Goal: Transaction & Acquisition: Purchase product/service

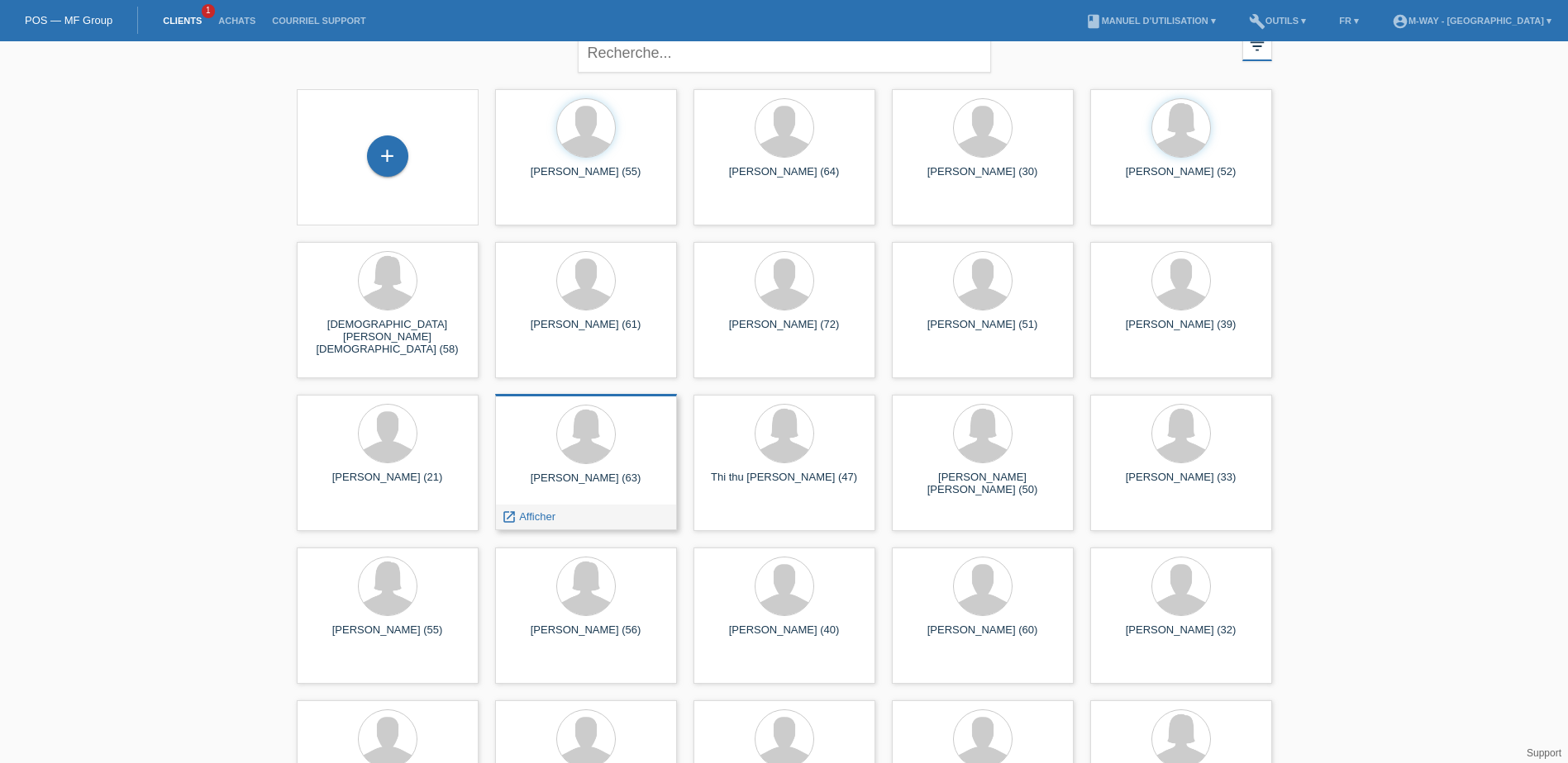
scroll to position [19, 0]
click at [384, 164] on div "+" at bounding box center [388, 157] width 41 height 41
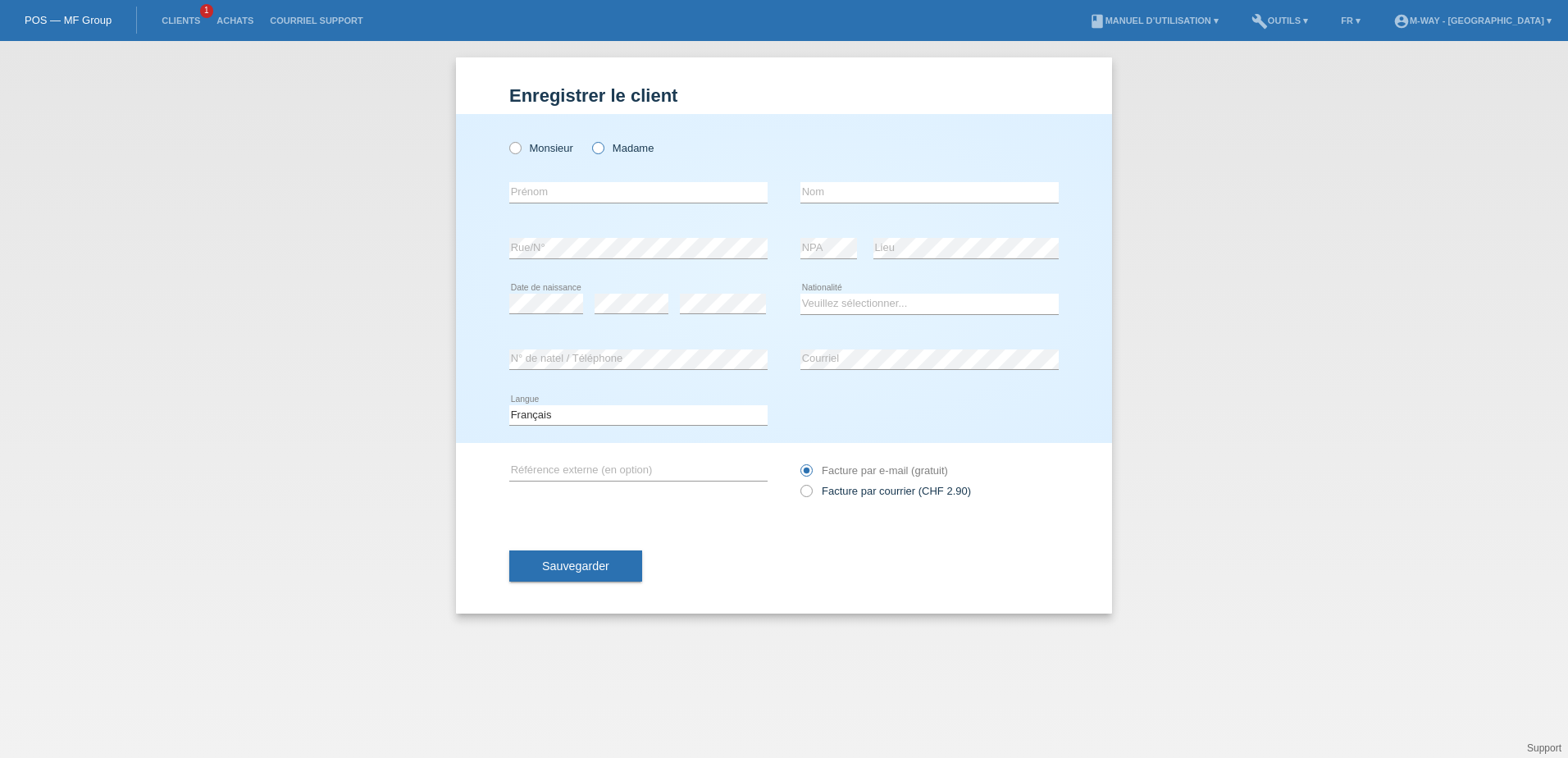
click at [590, 140] on icon at bounding box center [590, 140] width 0 height 0
click at [602, 145] on input "Madame" at bounding box center [597, 147] width 11 height 11
radio input "true"
click at [594, 194] on input "text" at bounding box center [638, 192] width 258 height 20
type input "[PERSON_NAME]"
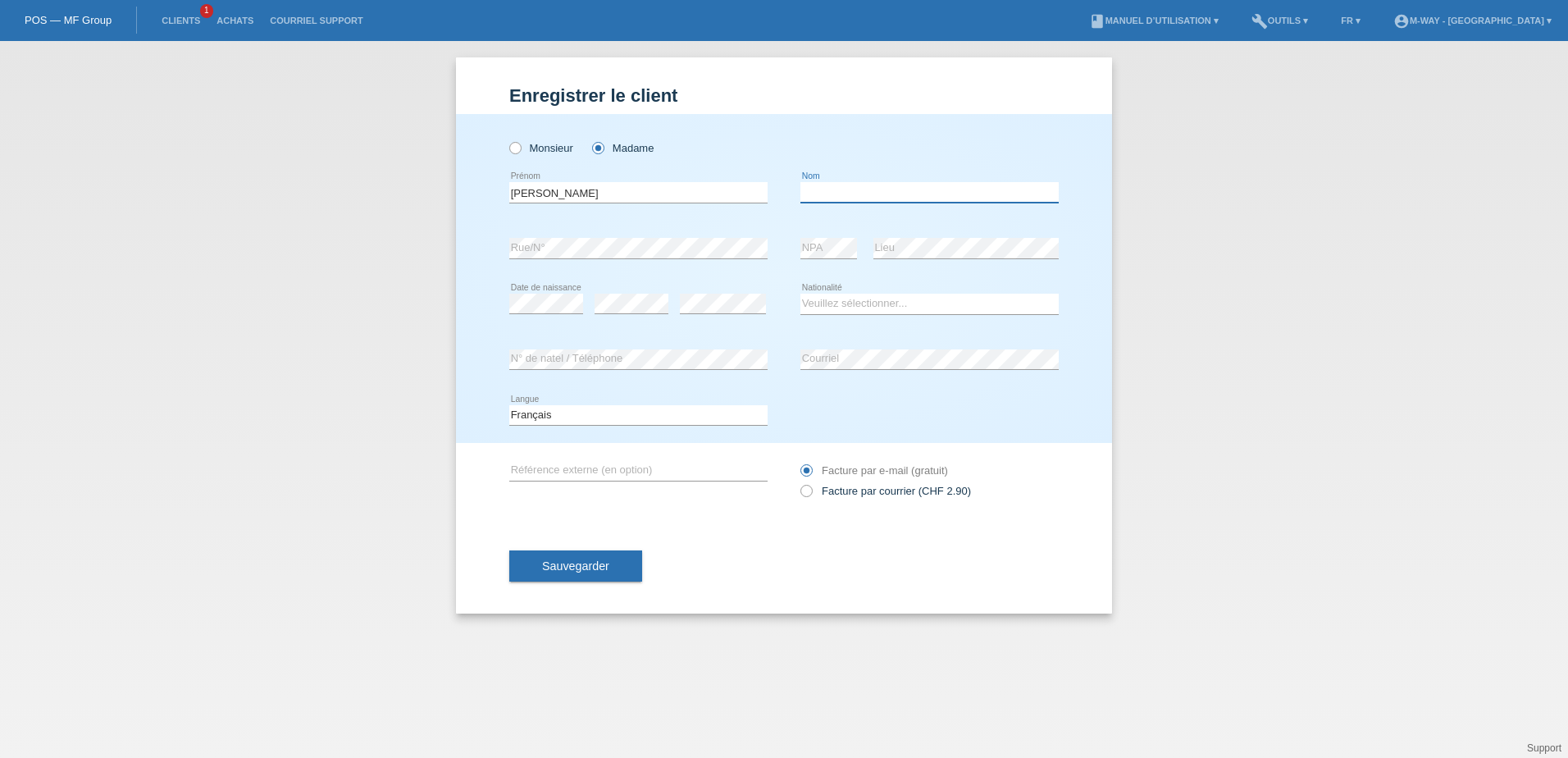
click at [830, 189] on input "text" at bounding box center [929, 192] width 258 height 20
type input "Von THumen"
click at [891, 304] on select "Veuillez sélectionner... Suisse Allemagne Autriche Liechtenstein ------------ A…" at bounding box center [929, 303] width 258 height 20
select select "CH"
click at [801, 294] on select "Veuillez sélectionner... Suisse Allemagne Autriche Liechtenstein ------------ A…" at bounding box center [929, 303] width 258 height 20
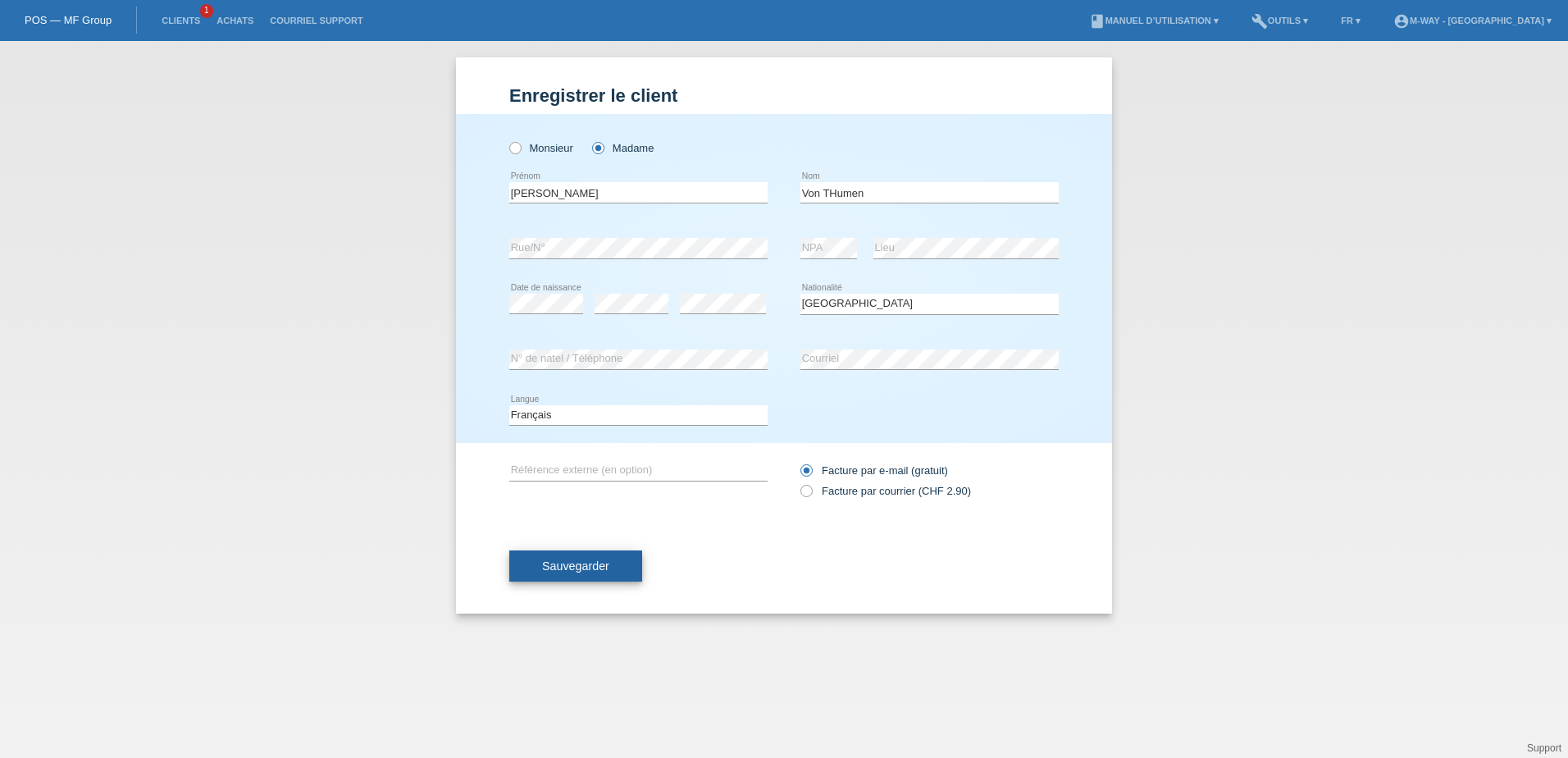
click at [577, 563] on span "Sauvegarder" at bounding box center [575, 566] width 67 height 13
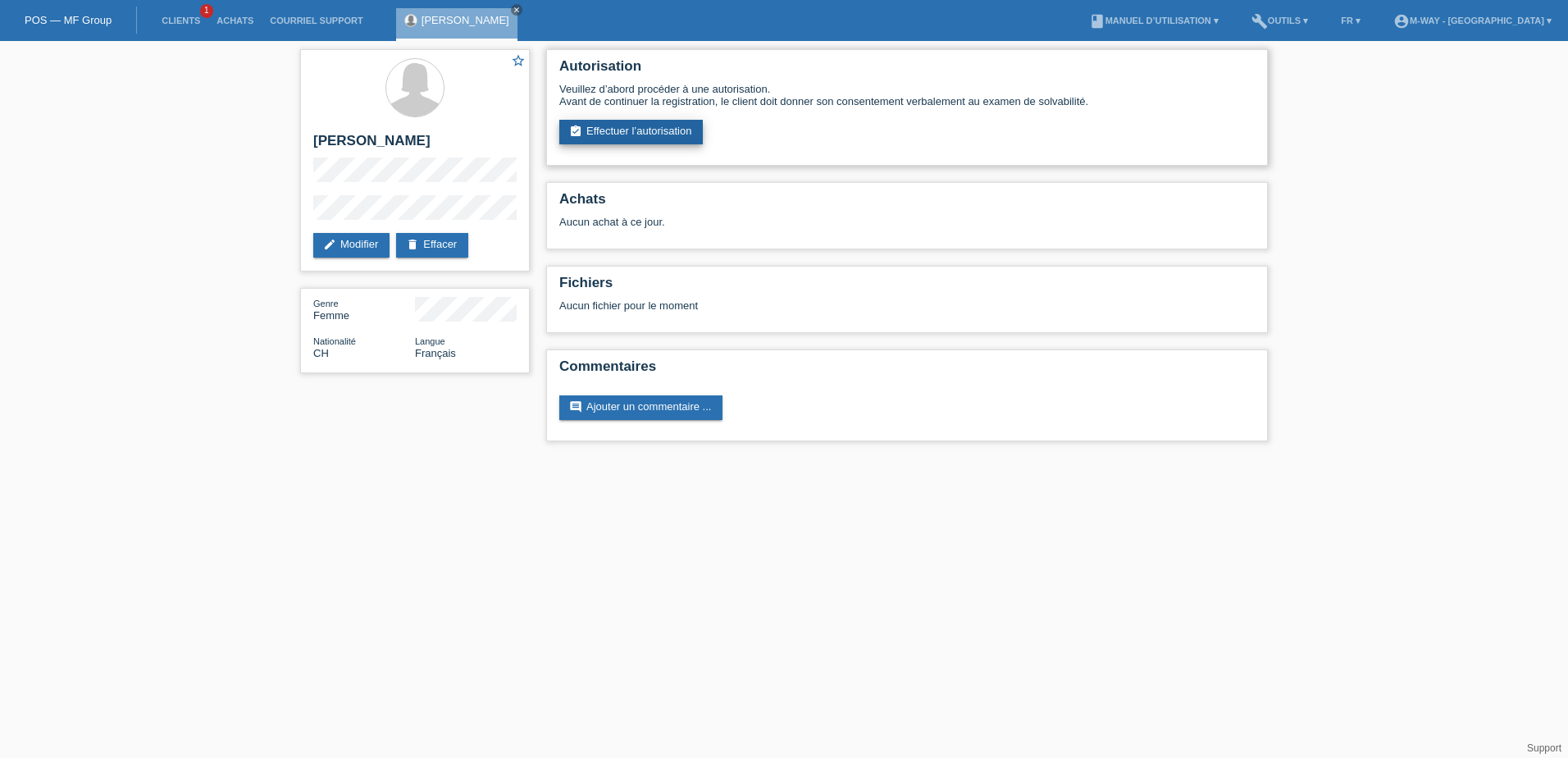
click at [628, 136] on link "assignment_turned_in Effectuer l’autorisation" at bounding box center [631, 132] width 143 height 24
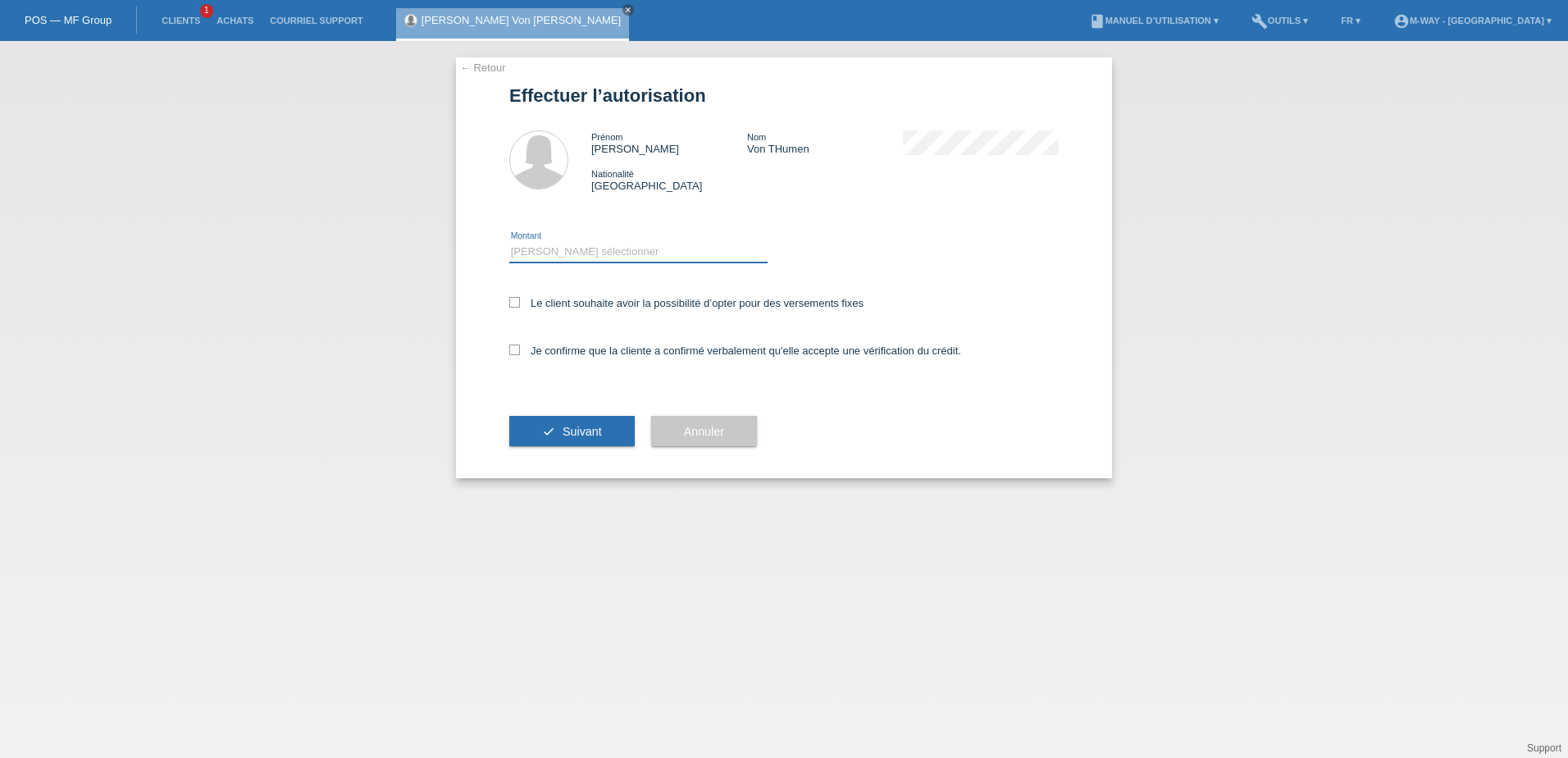
click at [605, 258] on select "Veuillez sélectionner CHF 1.00 - CHF 499.00 CHF 500.00 - CHF 1'999.00 CHF 2'000…" at bounding box center [638, 252] width 258 height 20
select select "3"
click at [509, 242] on select "Veuillez sélectionner CHF 1.00 - CHF 499.00 CHF 500.00 - CHF 1'999.00 CHF 2'000…" at bounding box center [638, 252] width 258 height 20
click at [509, 300] on div "← Retour Effectuer l’autorisation Prénom julie Nom Von THumen Nationalité Suiss…" at bounding box center [784, 268] width 656 height 421
click at [515, 304] on icon at bounding box center [514, 302] width 11 height 11
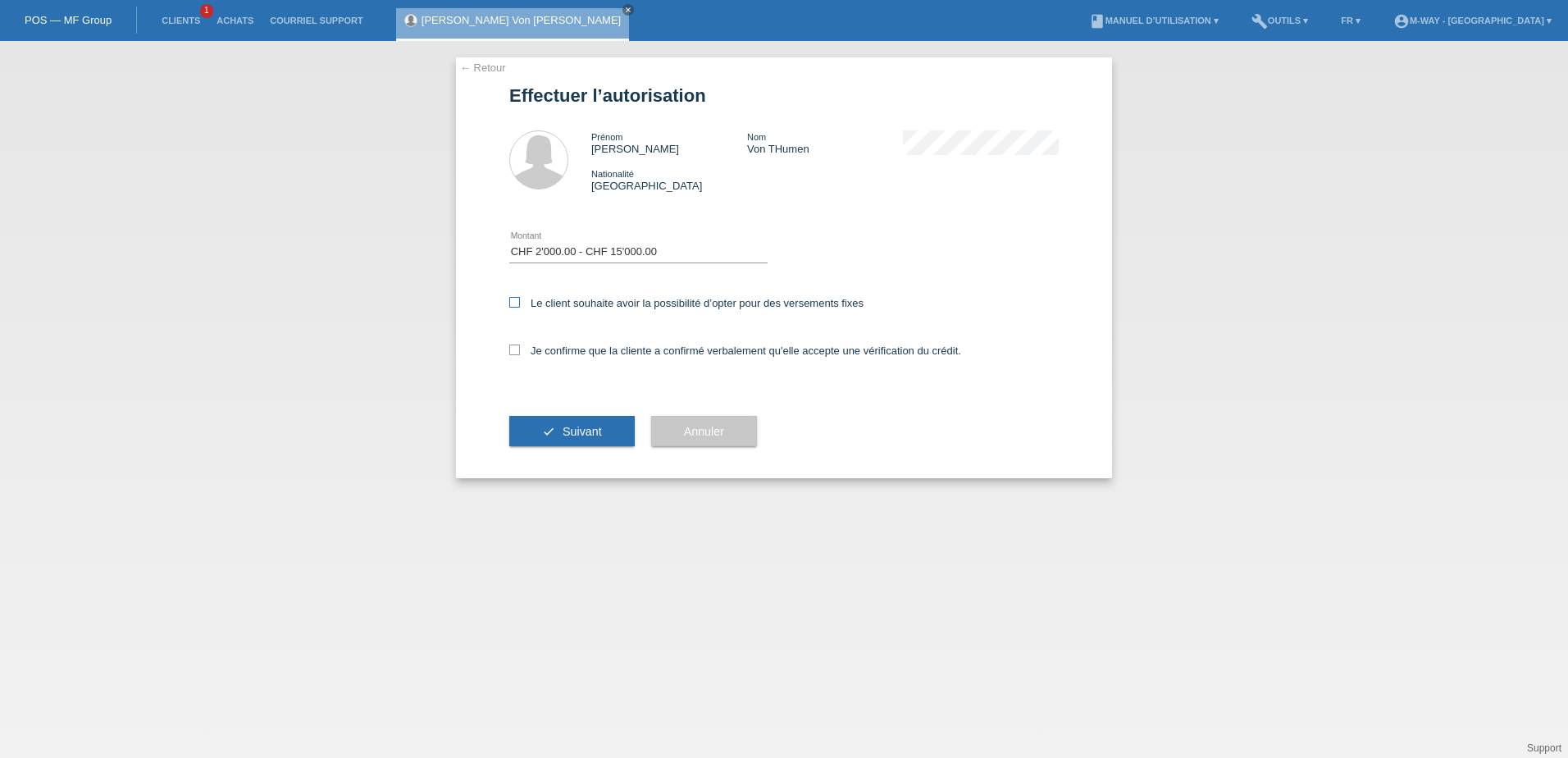
click at [515, 304] on input "Le client souhaite avoir la possibilité d’opter pour des versements fixes" at bounding box center [514, 302] width 11 height 11
checkbox input "true"
click at [516, 352] on icon at bounding box center [514, 349] width 11 height 11
click at [516, 352] on input "Je confirme que la cliente a confirmé verbalement qu'elle accepte une vérificat…" at bounding box center [514, 349] width 11 height 11
checkbox input "true"
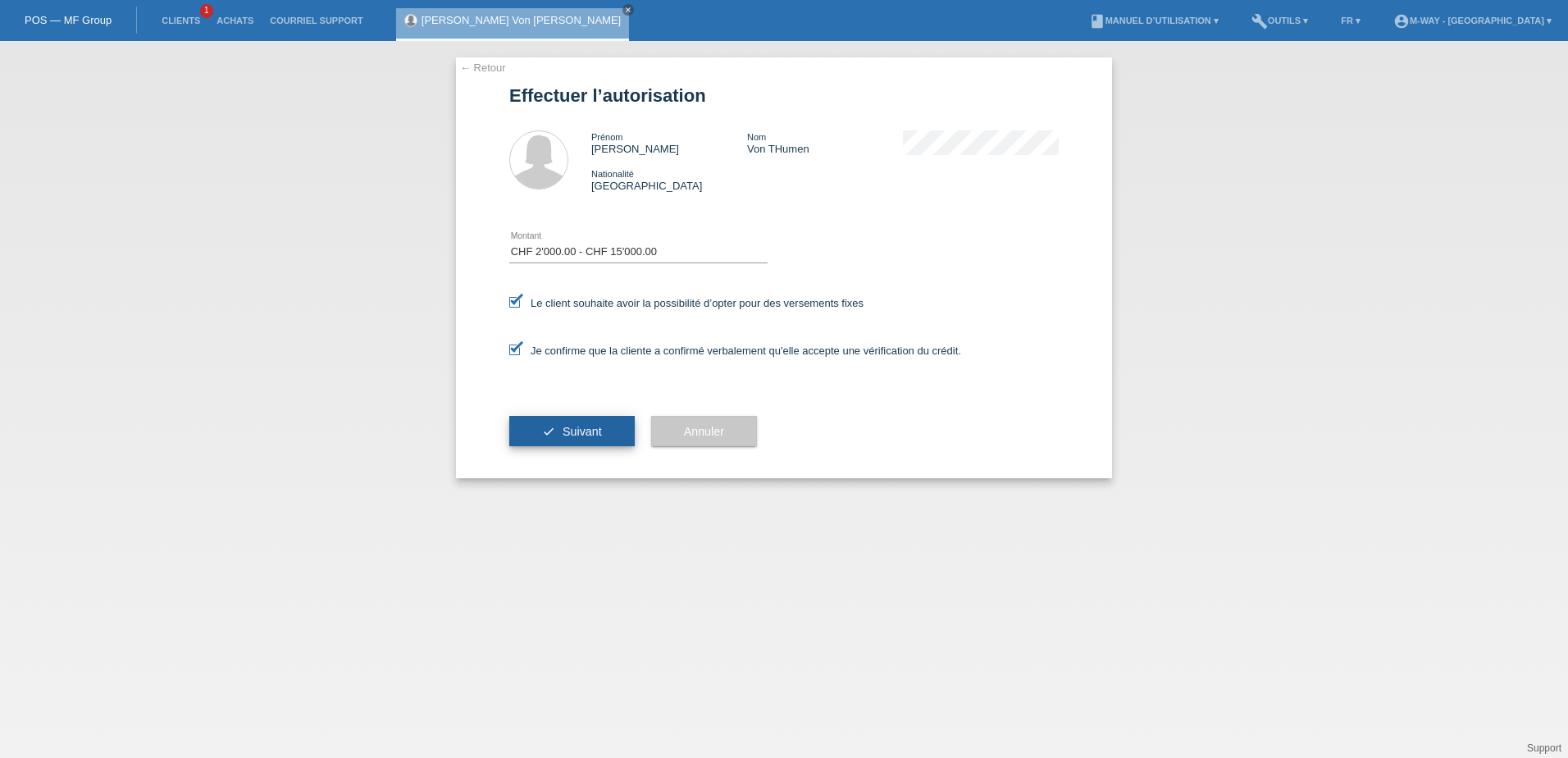
click at [586, 427] on span "Suivant" at bounding box center [582, 431] width 39 height 13
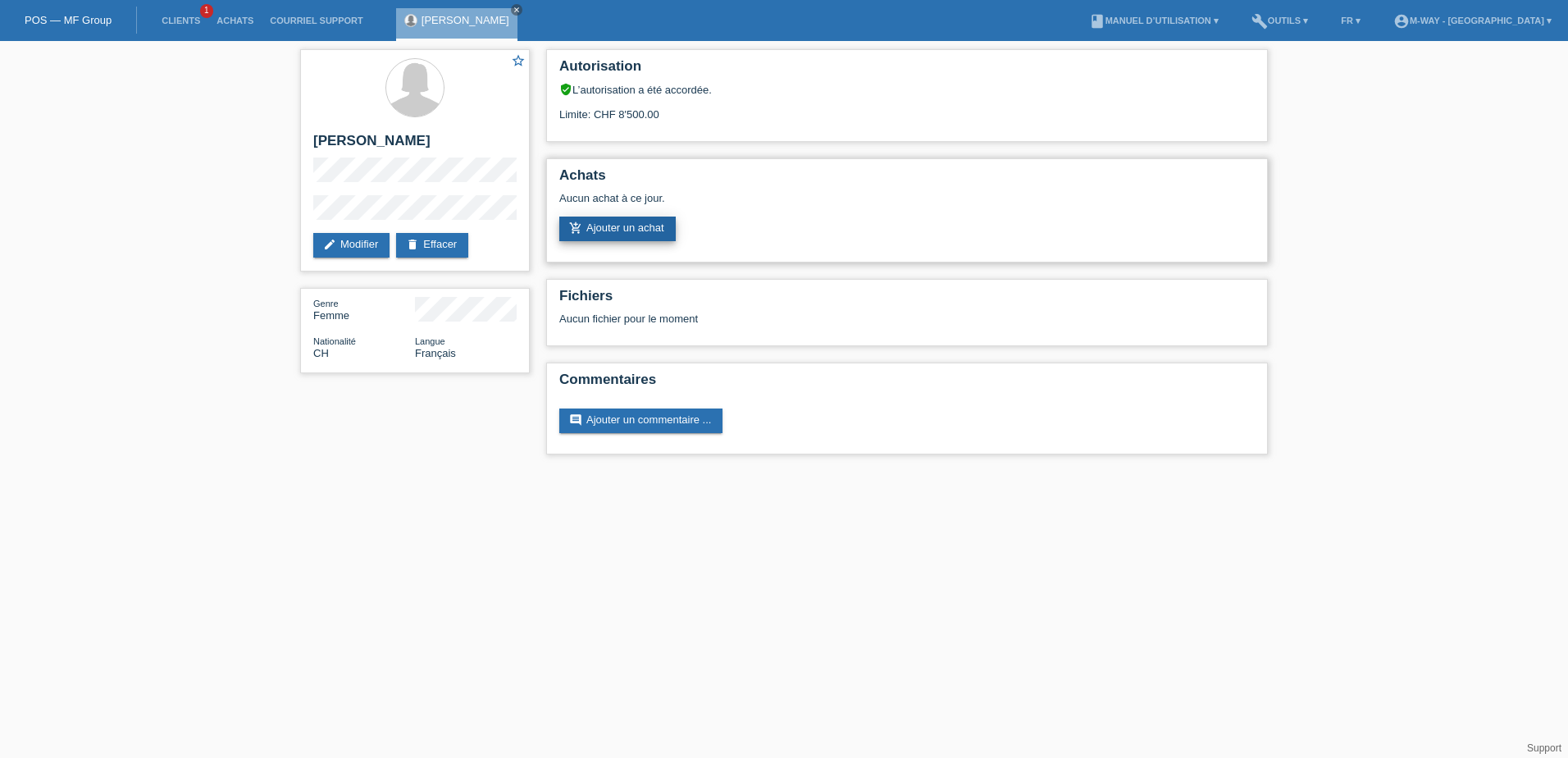
click at [659, 229] on link "add_shopping_cart Ajouter un achat" at bounding box center [617, 228] width 116 height 24
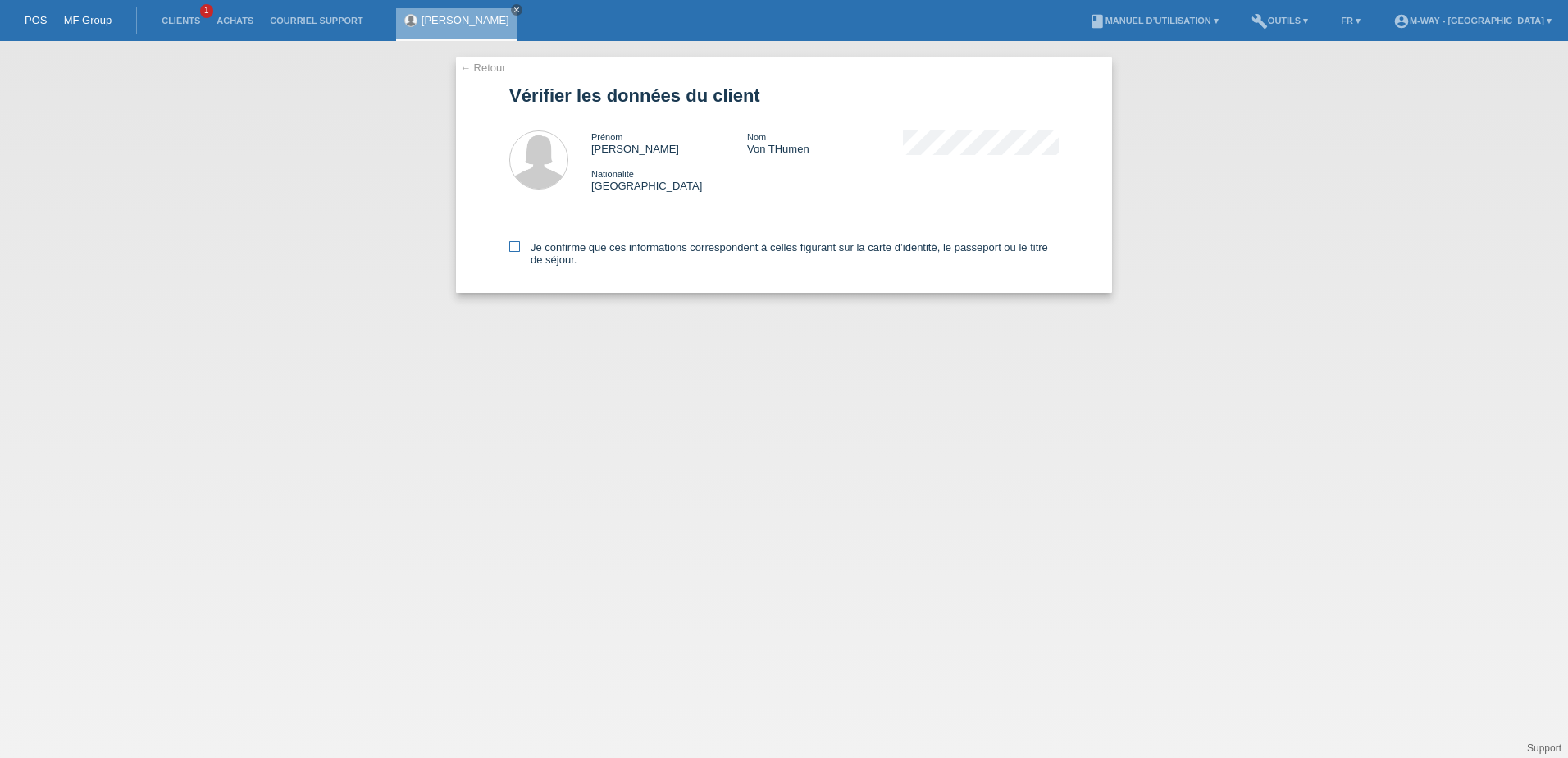
click at [514, 246] on icon at bounding box center [514, 246] width 11 height 11
click at [514, 246] on input "Je confirme que ces informations correspondent à celles figurant sur la carte d…" at bounding box center [514, 246] width 11 height 11
checkbox input "true"
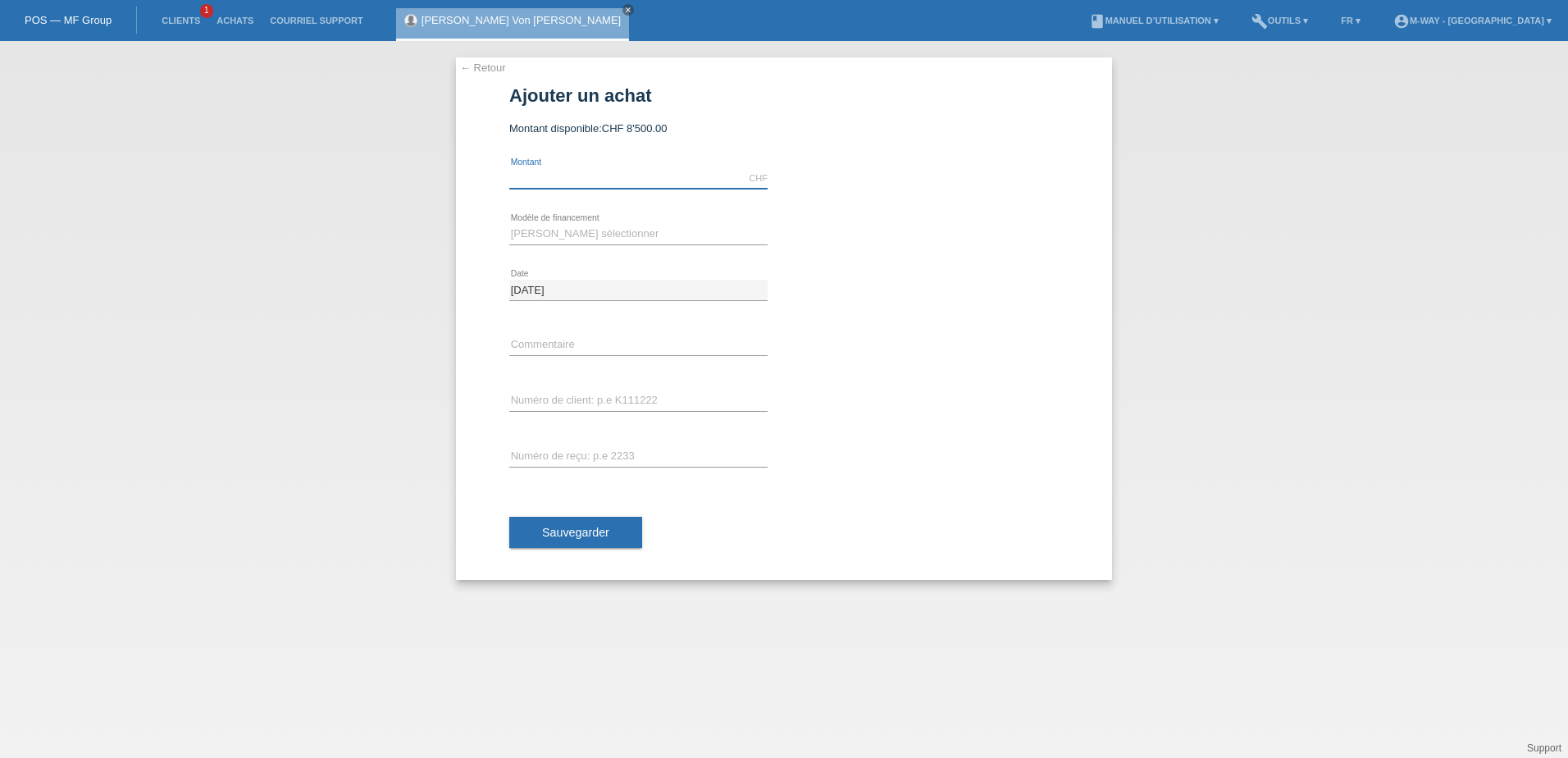
click at [652, 178] on input "text" at bounding box center [638, 178] width 258 height 20
type input "1840.00"
click at [594, 237] on select "Veuillez sélectionner Taux fixes Achat sur facture avec paiement partiel" at bounding box center [638, 234] width 258 height 20
select select "77"
click at [509, 224] on select "Veuillez sélectionner Taux fixes Achat sur facture avec paiement partiel" at bounding box center [638, 234] width 258 height 20
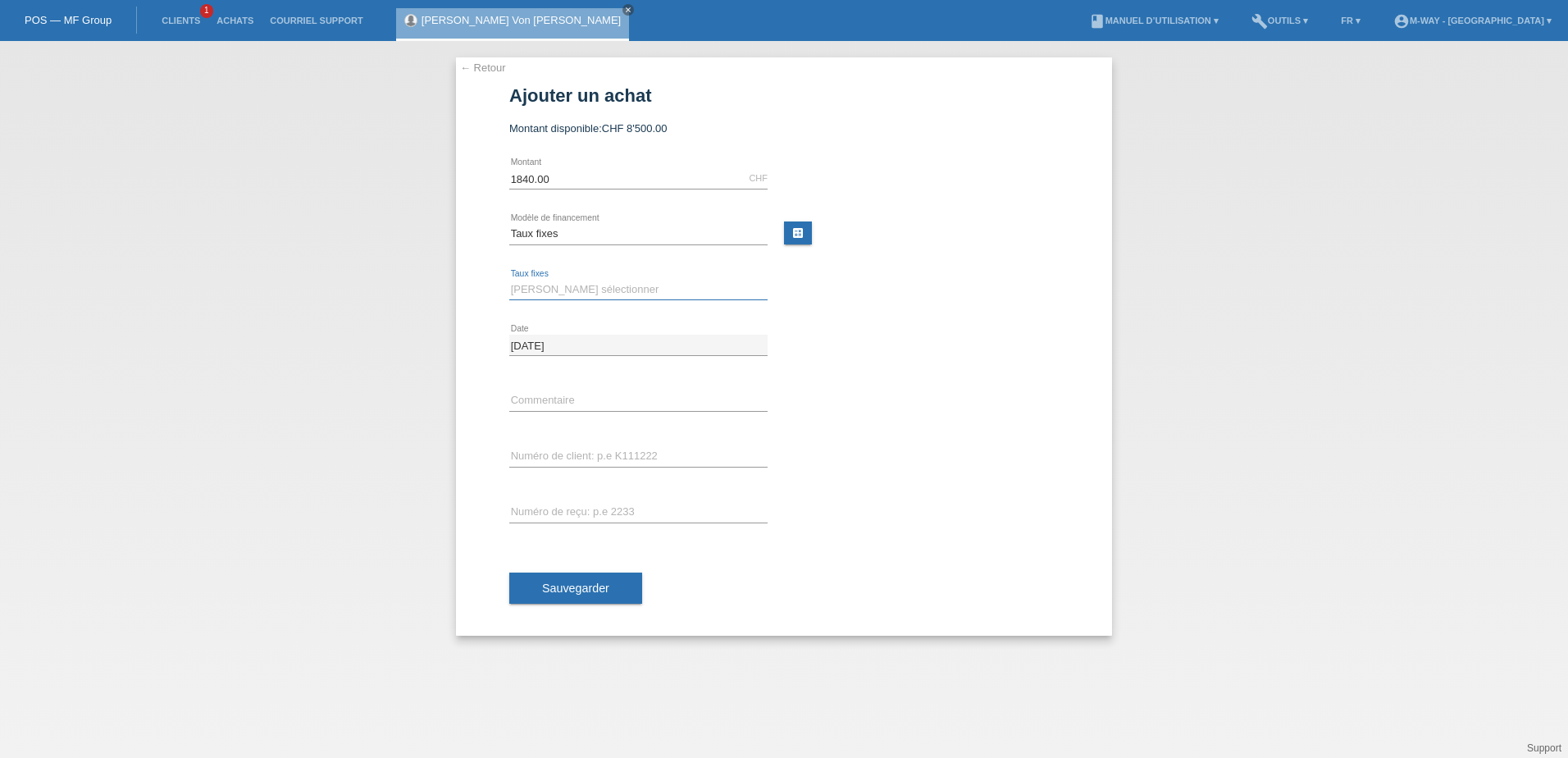
click at [581, 289] on select "Veuillez sélectionner 4 versements 5 versements 6 versements 7 versements 8 ver…" at bounding box center [638, 290] width 258 height 20
select select "202"
click at [509, 280] on select "Veuillez sélectionner 4 versements 5 versements 6 versements 7 versements 8 ver…" at bounding box center [638, 290] width 258 height 20
click at [627, 456] on input "text" at bounding box center [638, 457] width 258 height 20
type input "k035349"
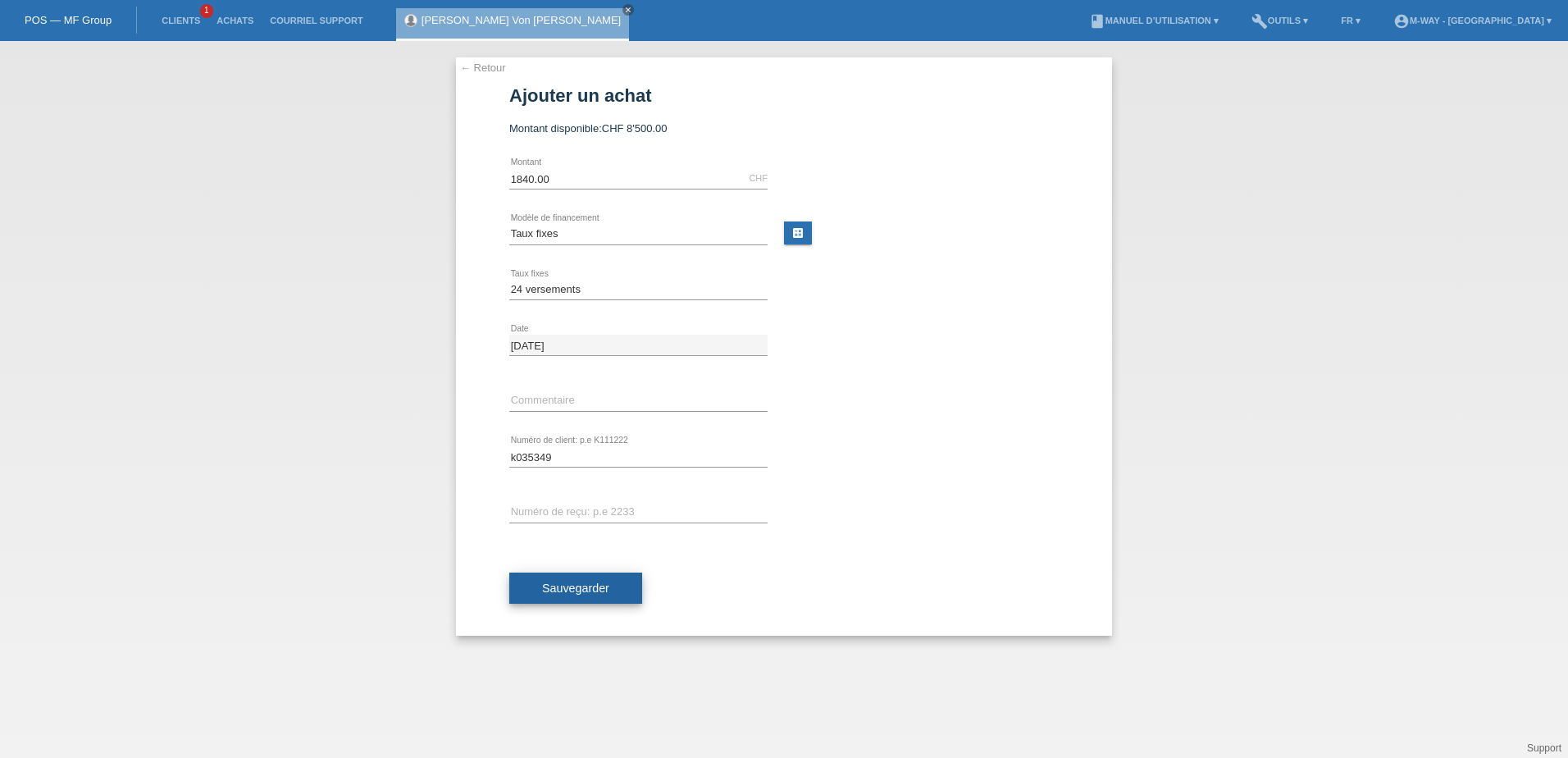
click at [584, 584] on span "Sauvegarder" at bounding box center [575, 587] width 67 height 13
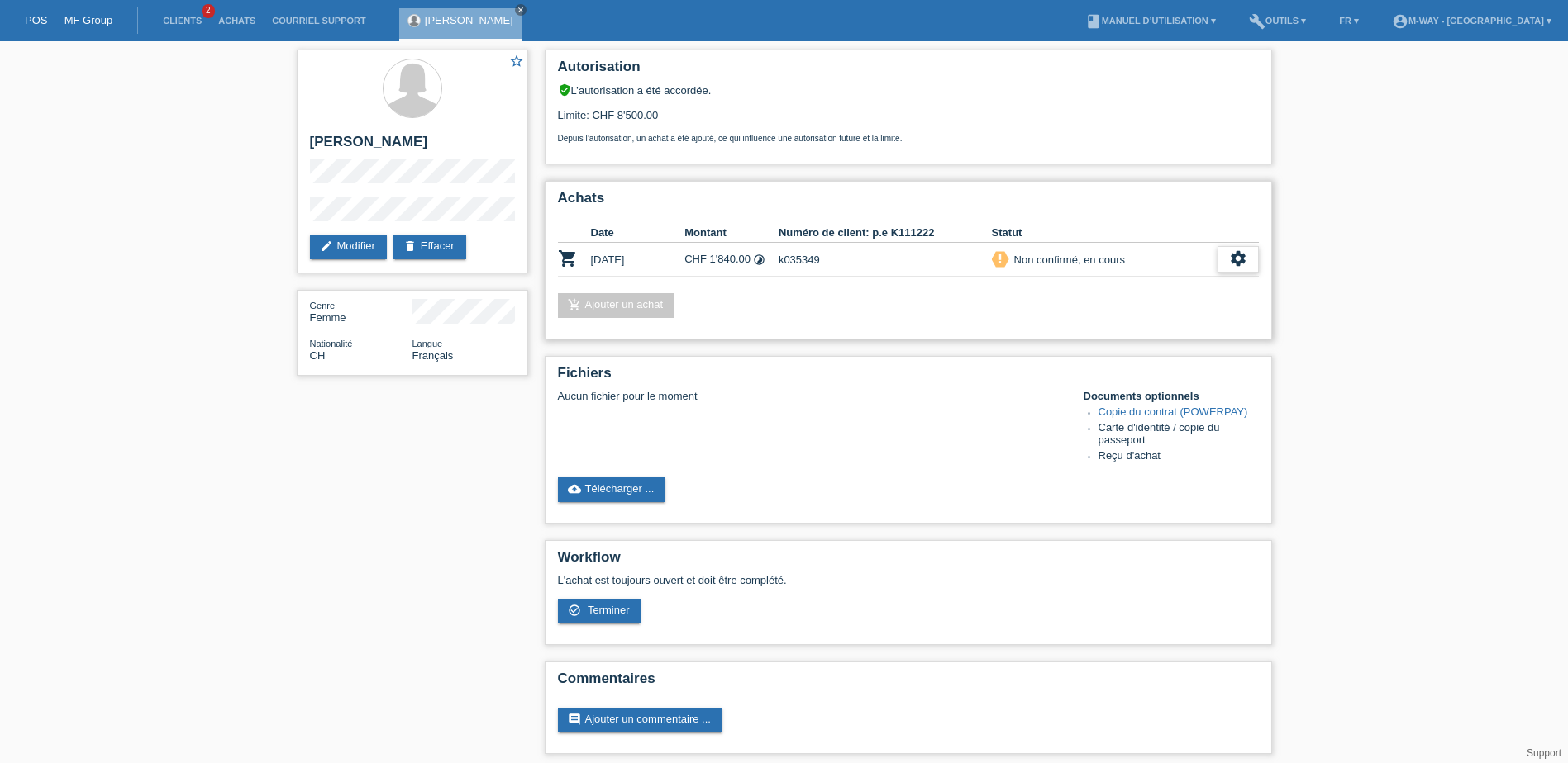
click at [1223, 261] on div "settings" at bounding box center [1238, 259] width 41 height 27
click at [1151, 336] on div "check_circle_outline Terminer" at bounding box center [1166, 335] width 183 height 25
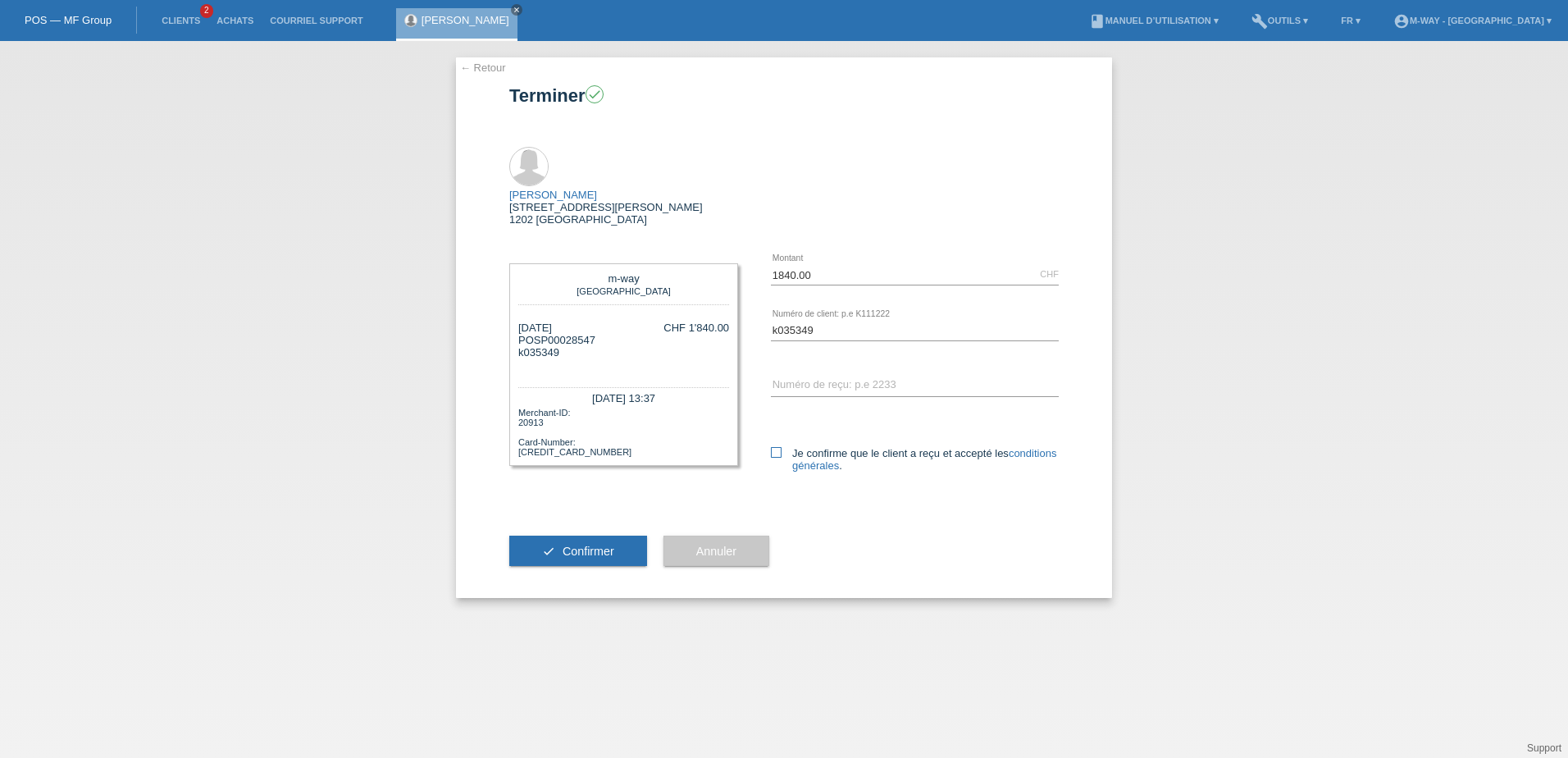
click at [777, 447] on icon at bounding box center [776, 452] width 11 height 11
click at [777, 447] on input "Je confirme que le client a reçu et accepté les conditions générales ." at bounding box center [776, 452] width 11 height 11
checkbox input "true"
click at [576, 545] on span "Confirmer" at bounding box center [588, 551] width 52 height 13
